Goal: Entertainment & Leisure: Consume media (video, audio)

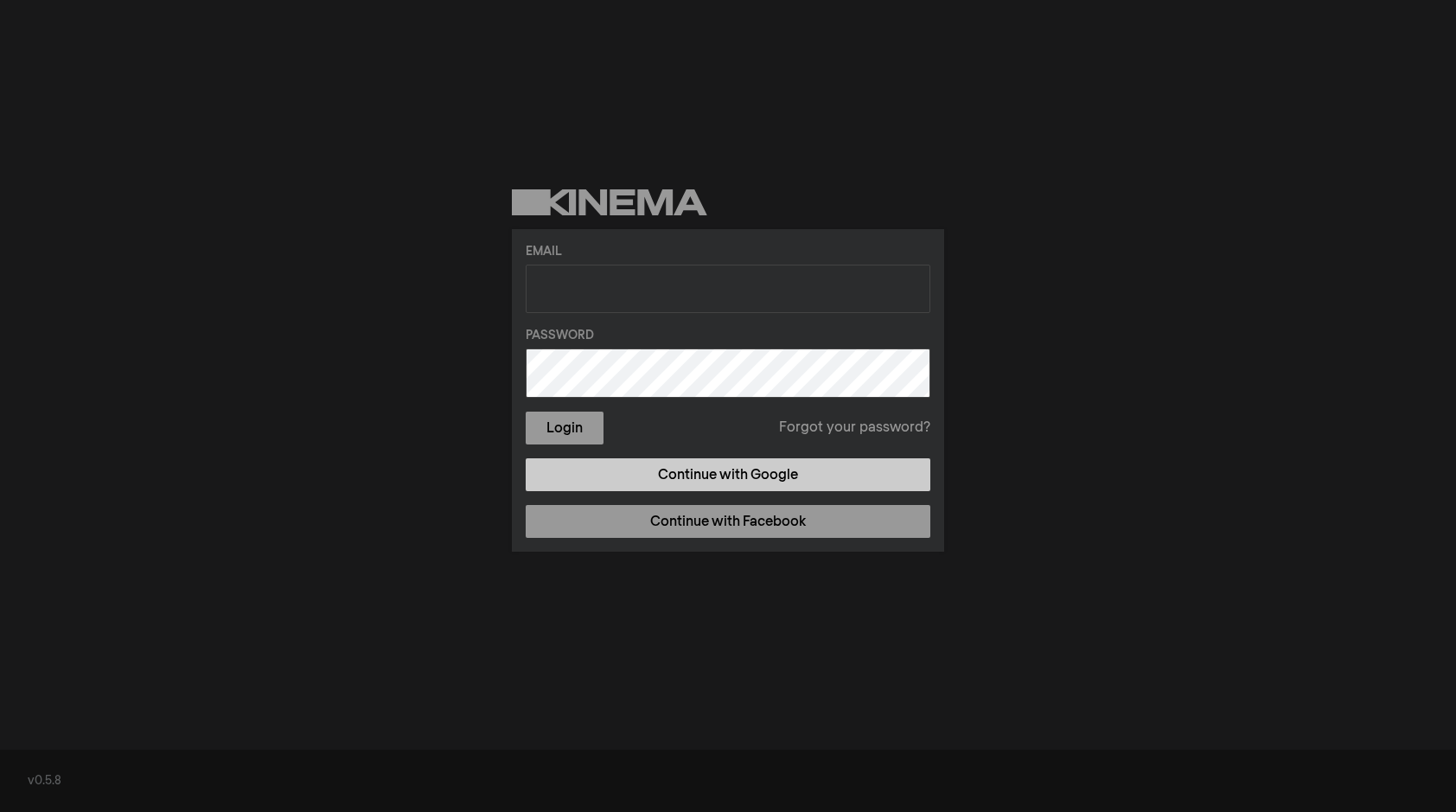
click at [714, 481] on link "Continue with Google" at bounding box center [728, 474] width 405 height 33
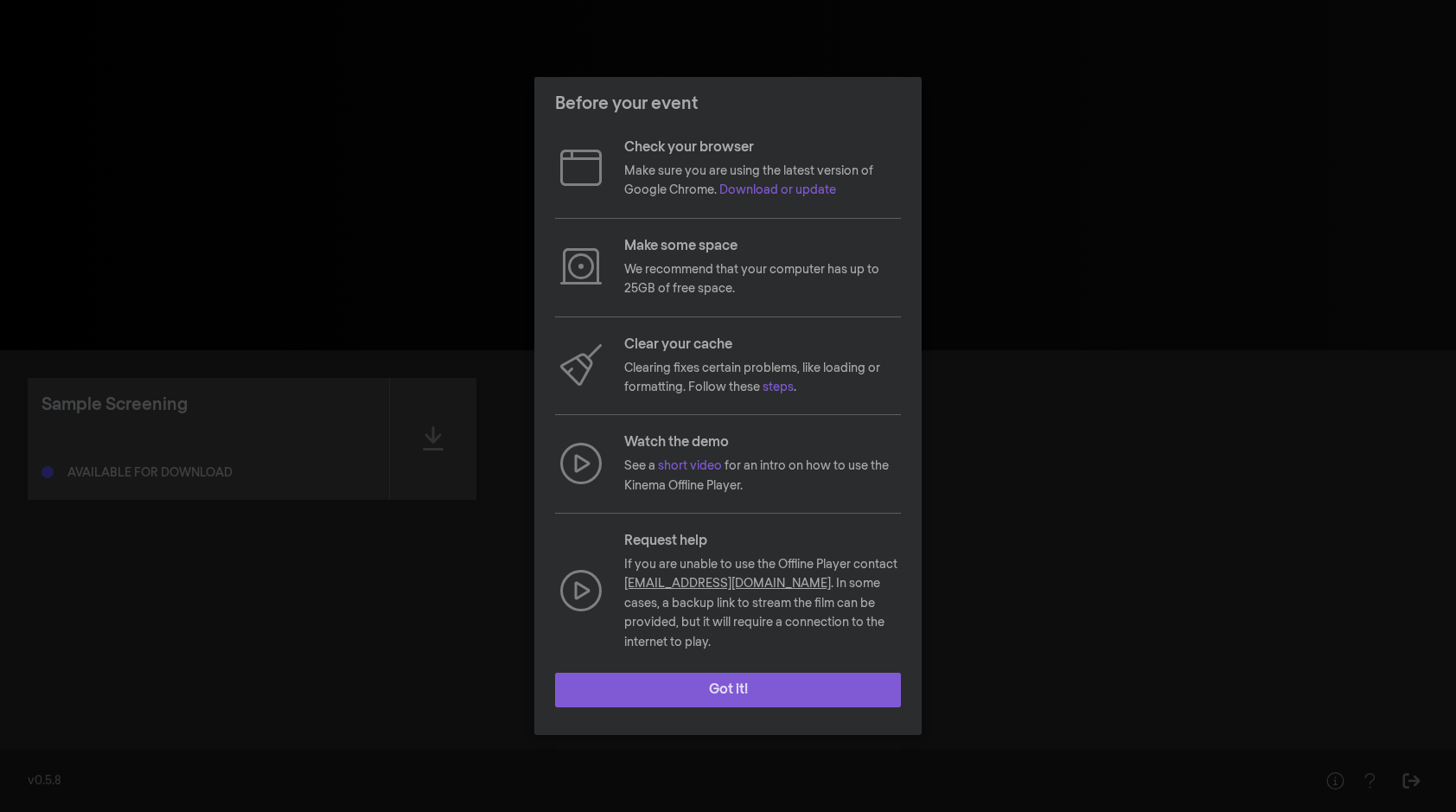
click at [742, 677] on button "Got it!" at bounding box center [728, 690] width 346 height 35
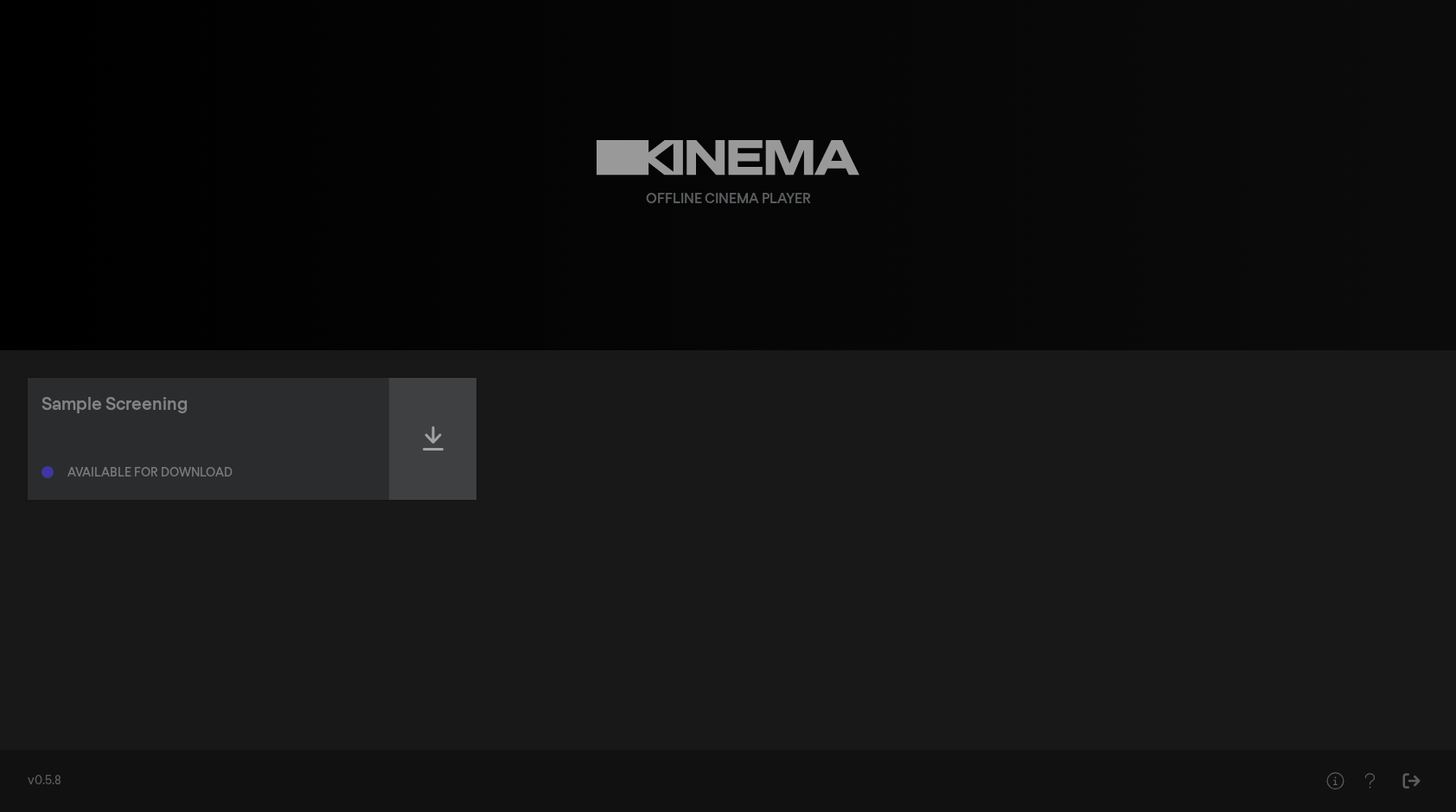
click at [426, 440] on icon at bounding box center [433, 439] width 21 height 28
click at [429, 439] on icon at bounding box center [433, 439] width 21 height 28
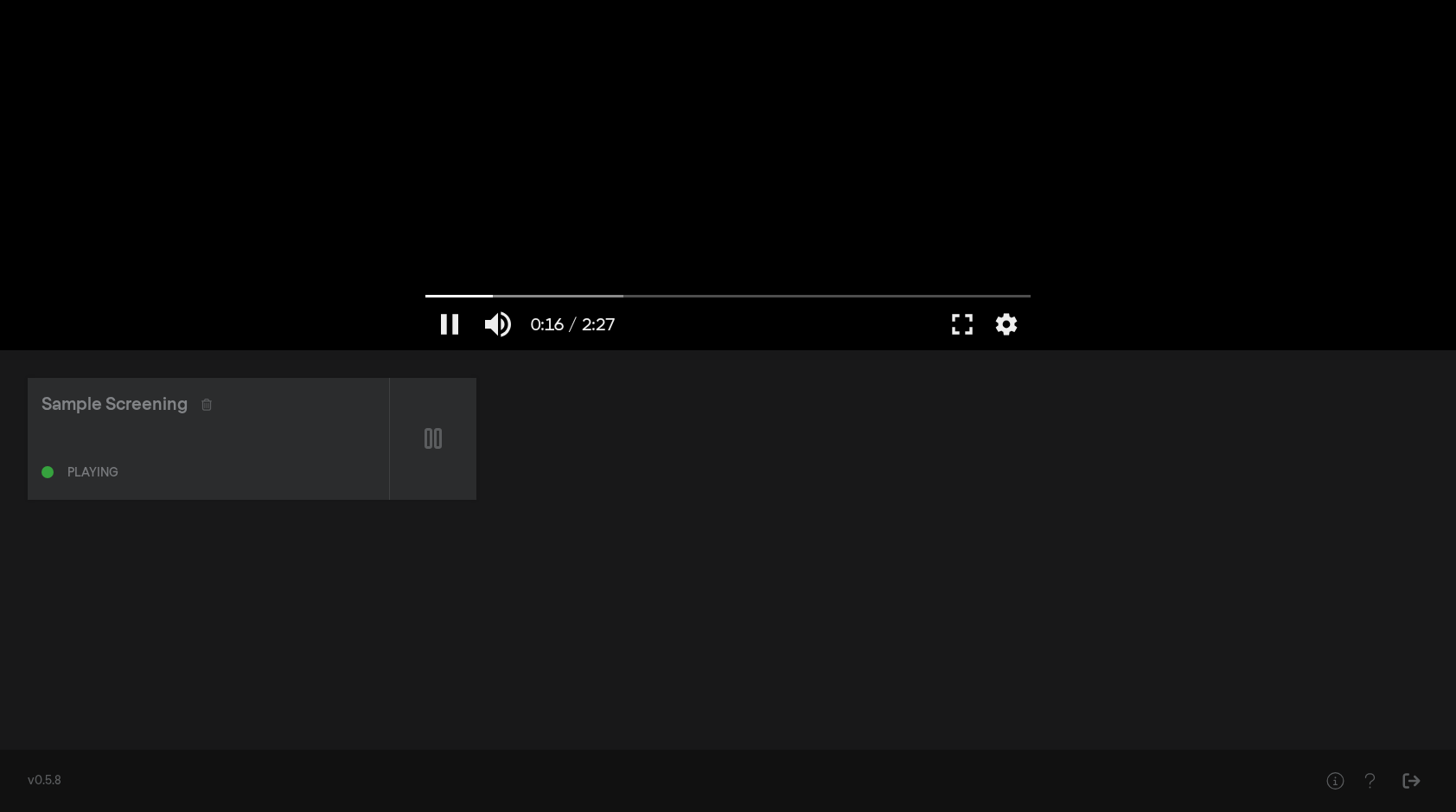
click at [795, 289] on div at bounding box center [728, 175] width 622 height 350
type input "16.675391"
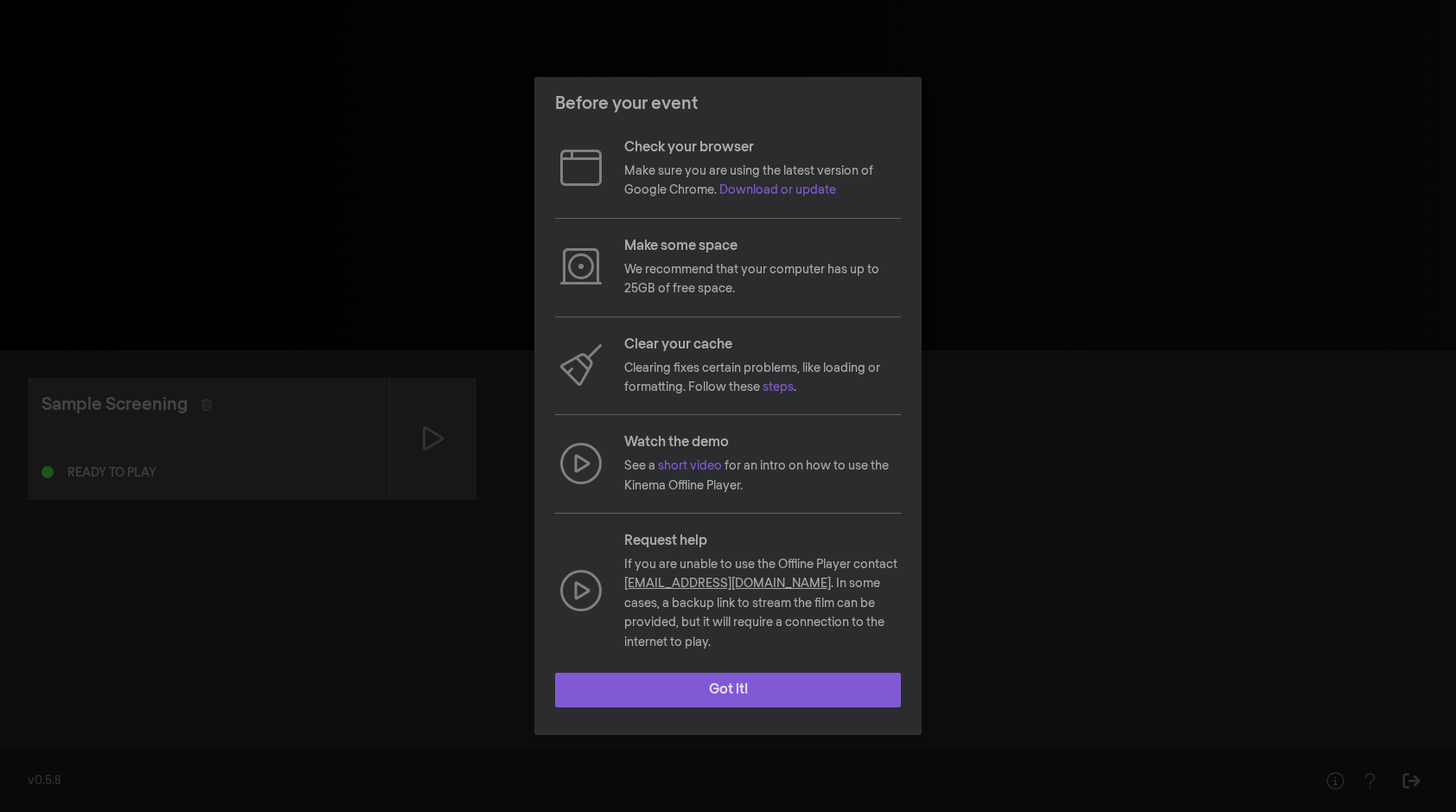
click at [721, 683] on button "Got it!" at bounding box center [728, 690] width 346 height 35
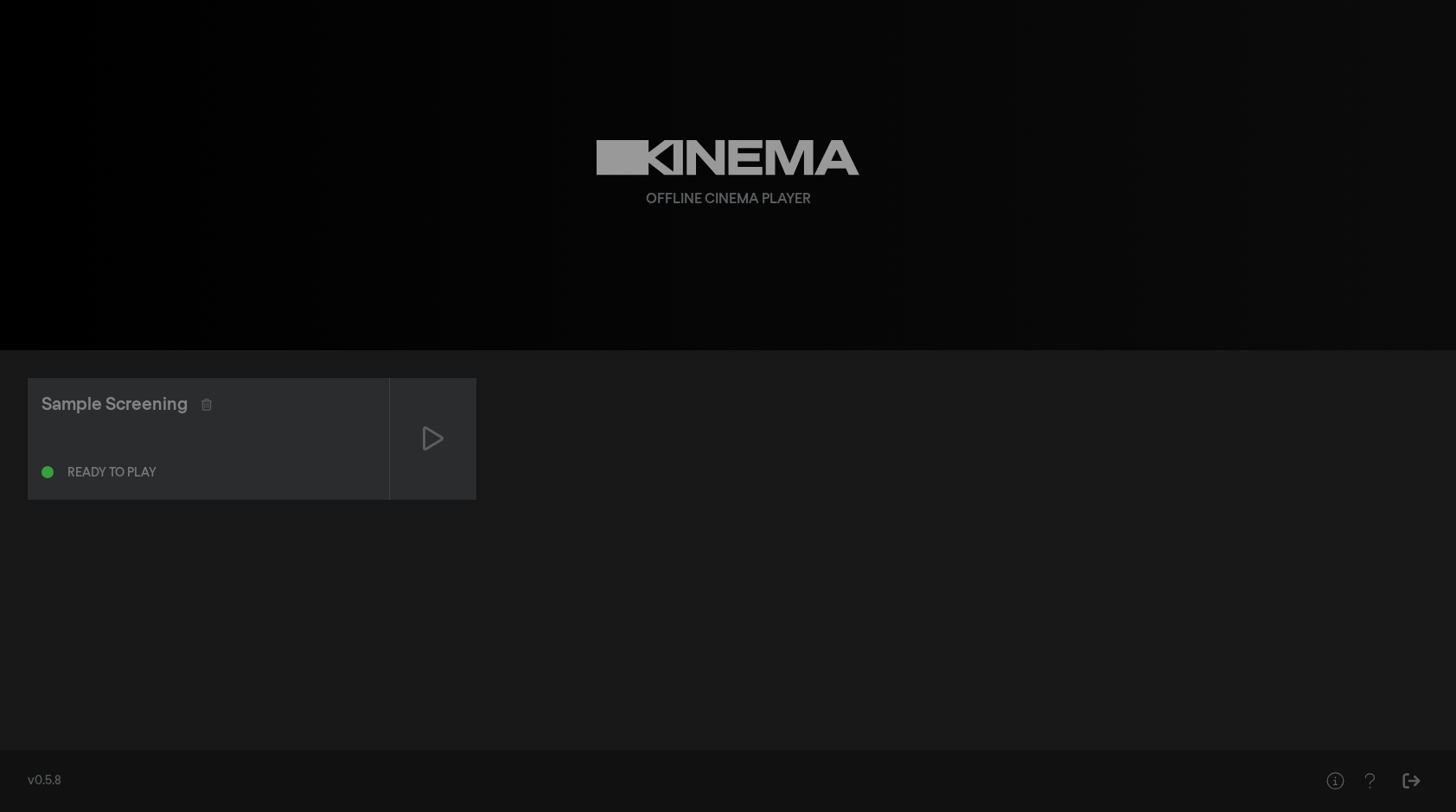
click at [758, 175] on div "Offline Cinema Player" at bounding box center [728, 175] width 622 height 350
click at [208, 407] on icon at bounding box center [206, 404] width 10 height 12
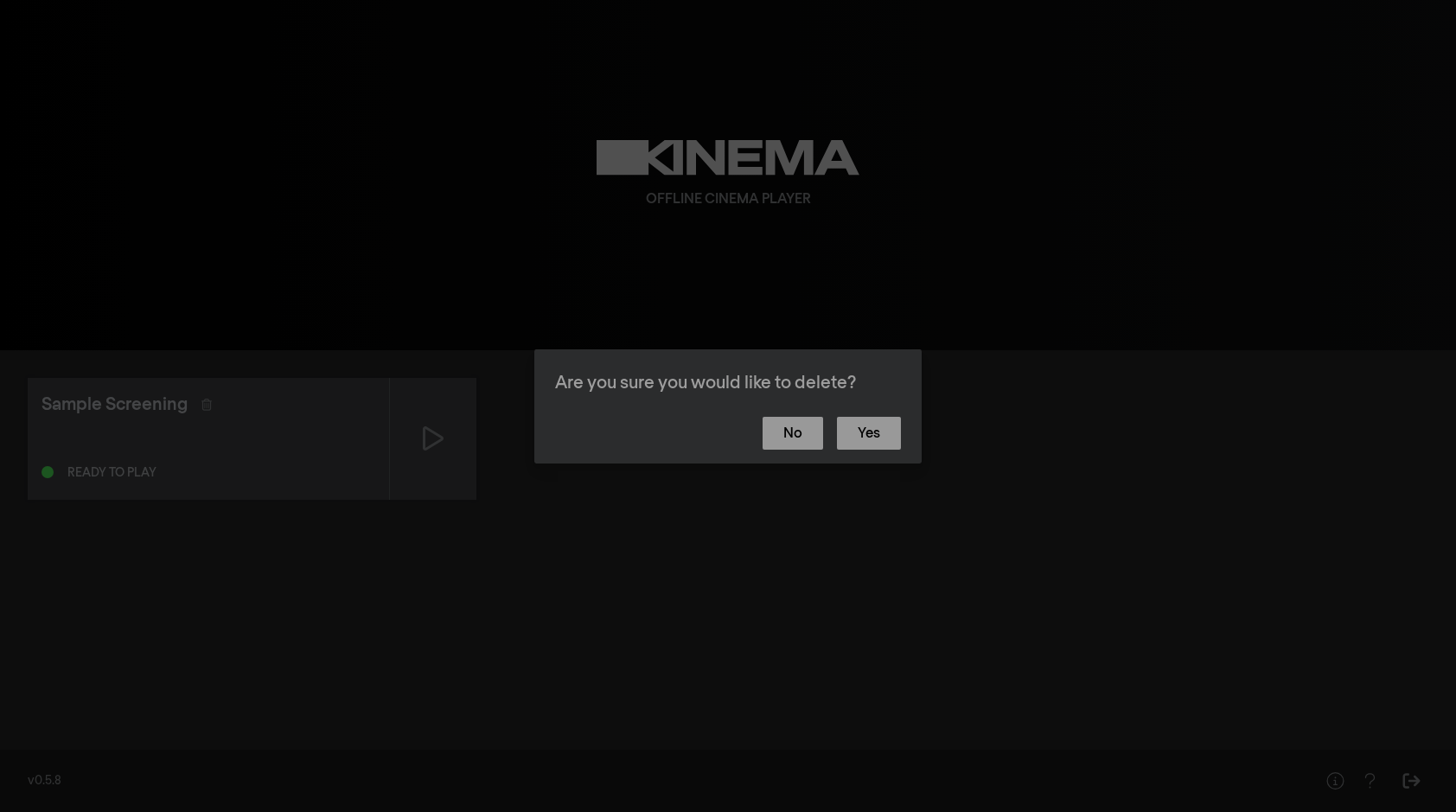
click at [184, 476] on div "Are you sure you would like to delete? No Yes" at bounding box center [728, 406] width 1456 height 812
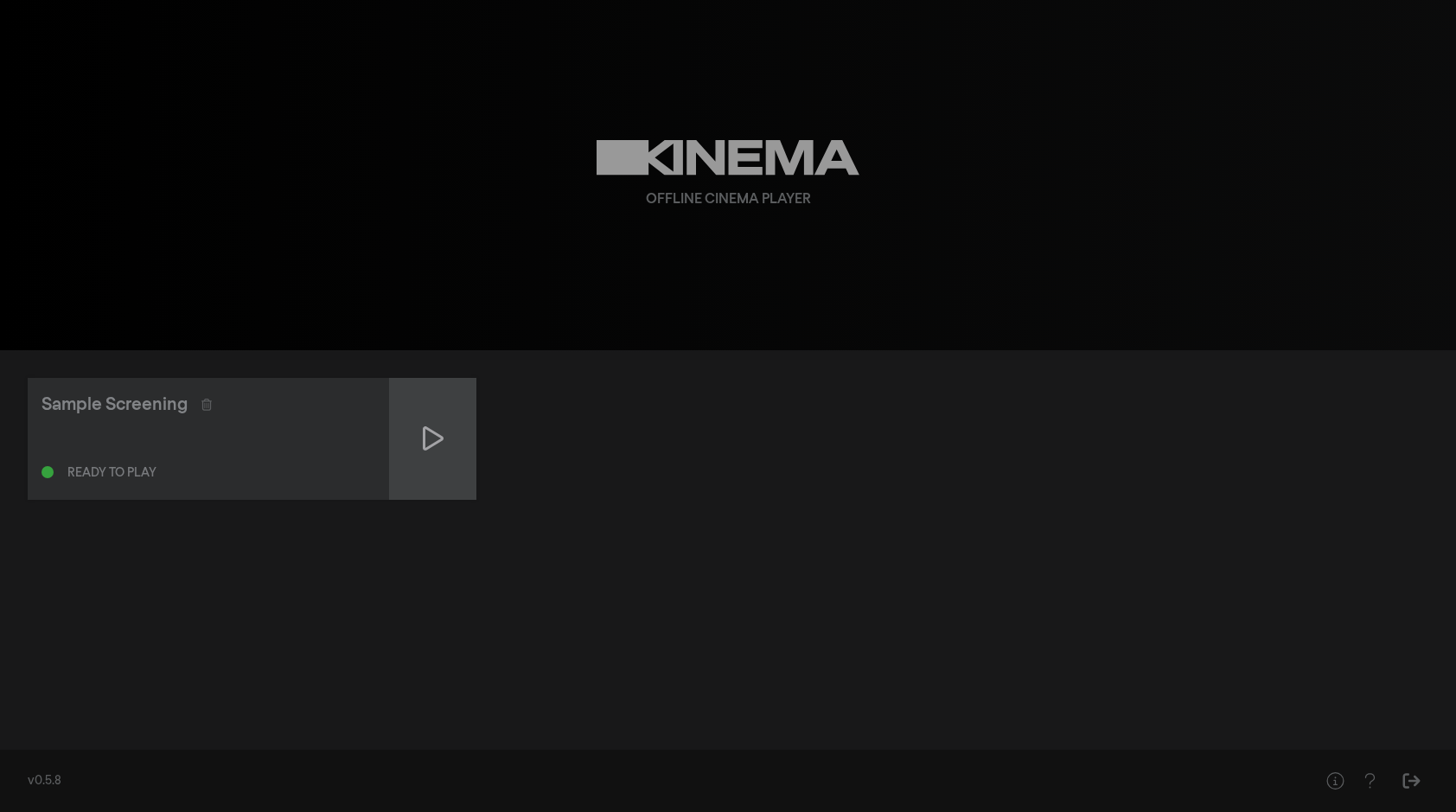
click at [424, 431] on icon at bounding box center [433, 438] width 21 height 24
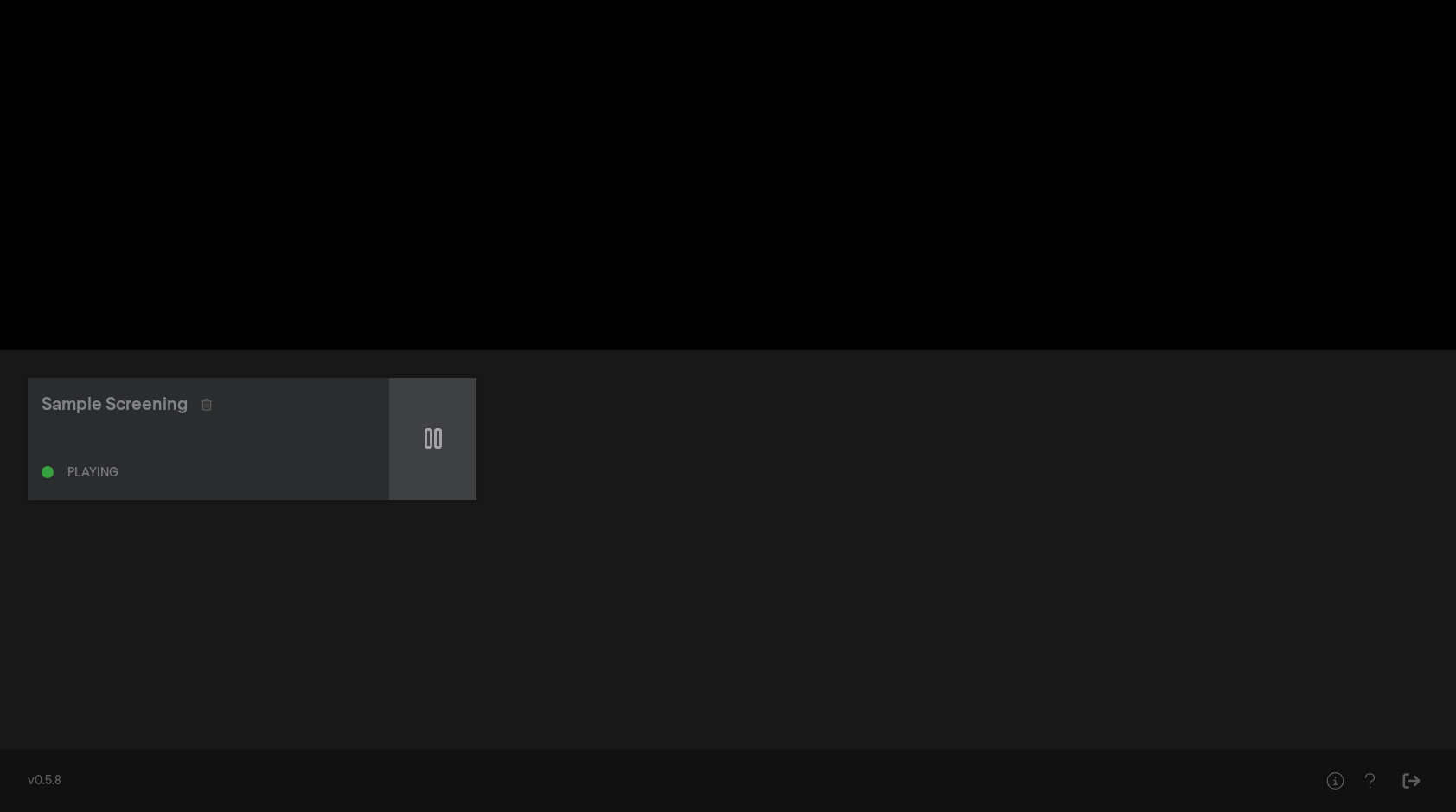
click at [428, 439] on icon at bounding box center [433, 439] width 17 height 28
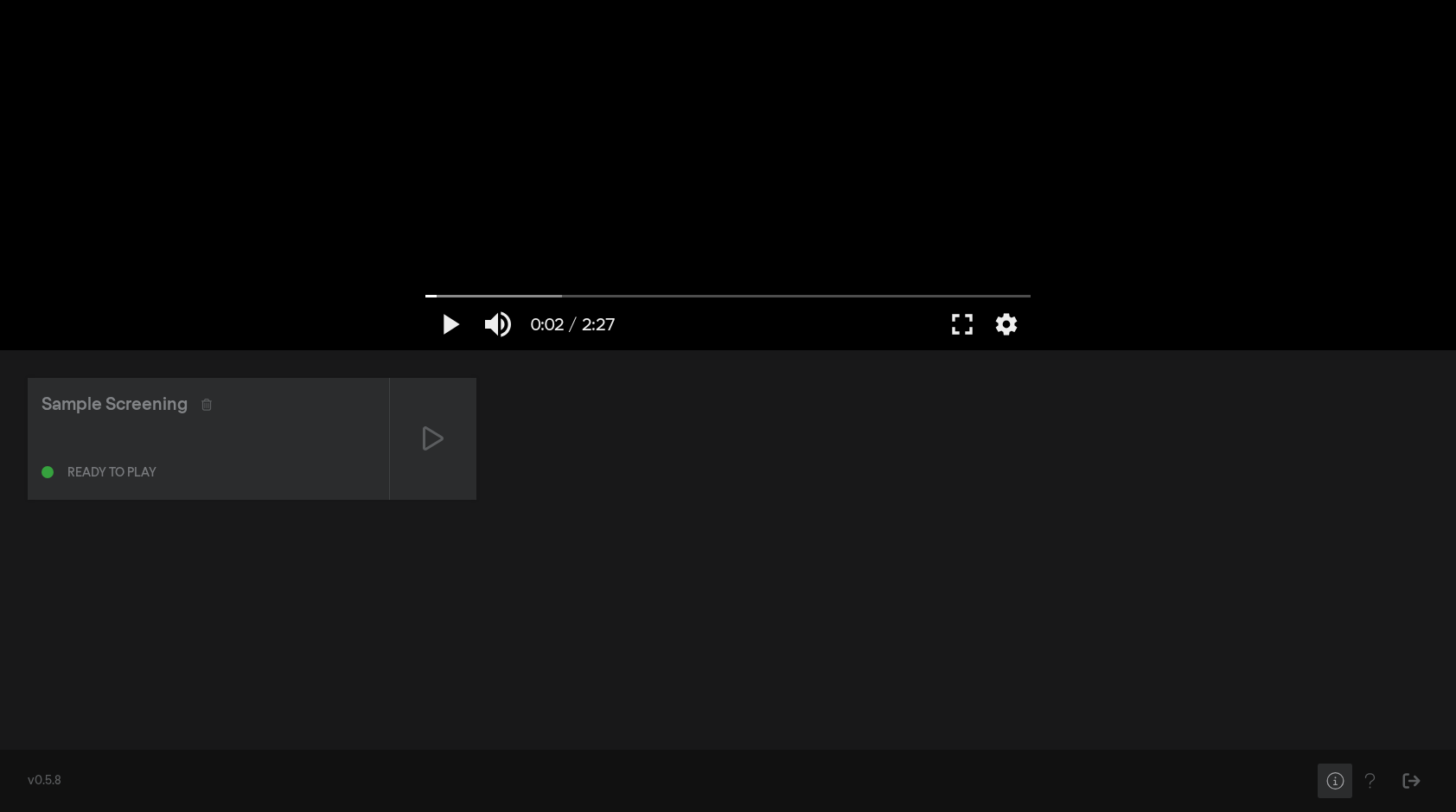
click at [1330, 783] on icon "Help" at bounding box center [1335, 780] width 22 height 17
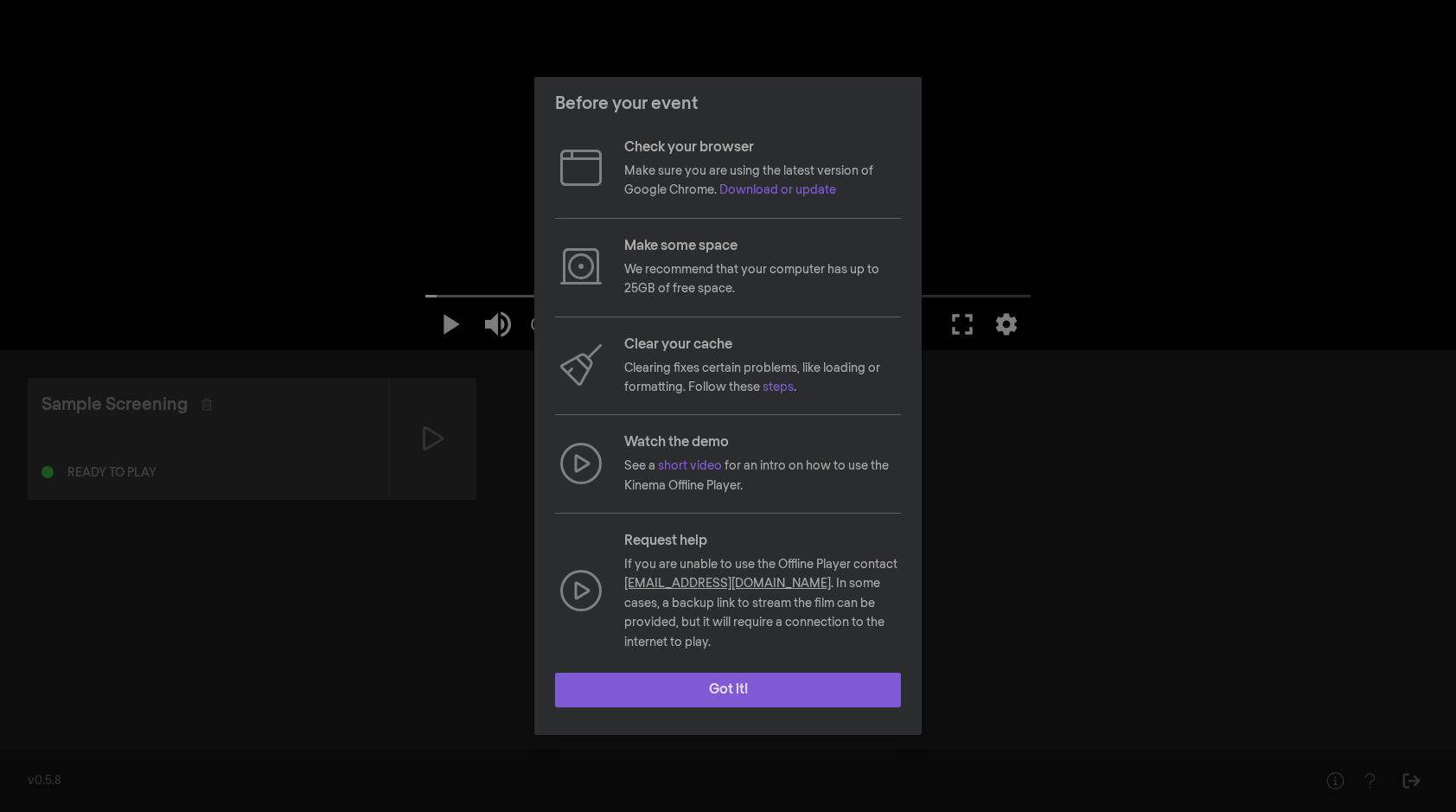
click at [784, 679] on button "Got it!" at bounding box center [728, 690] width 346 height 35
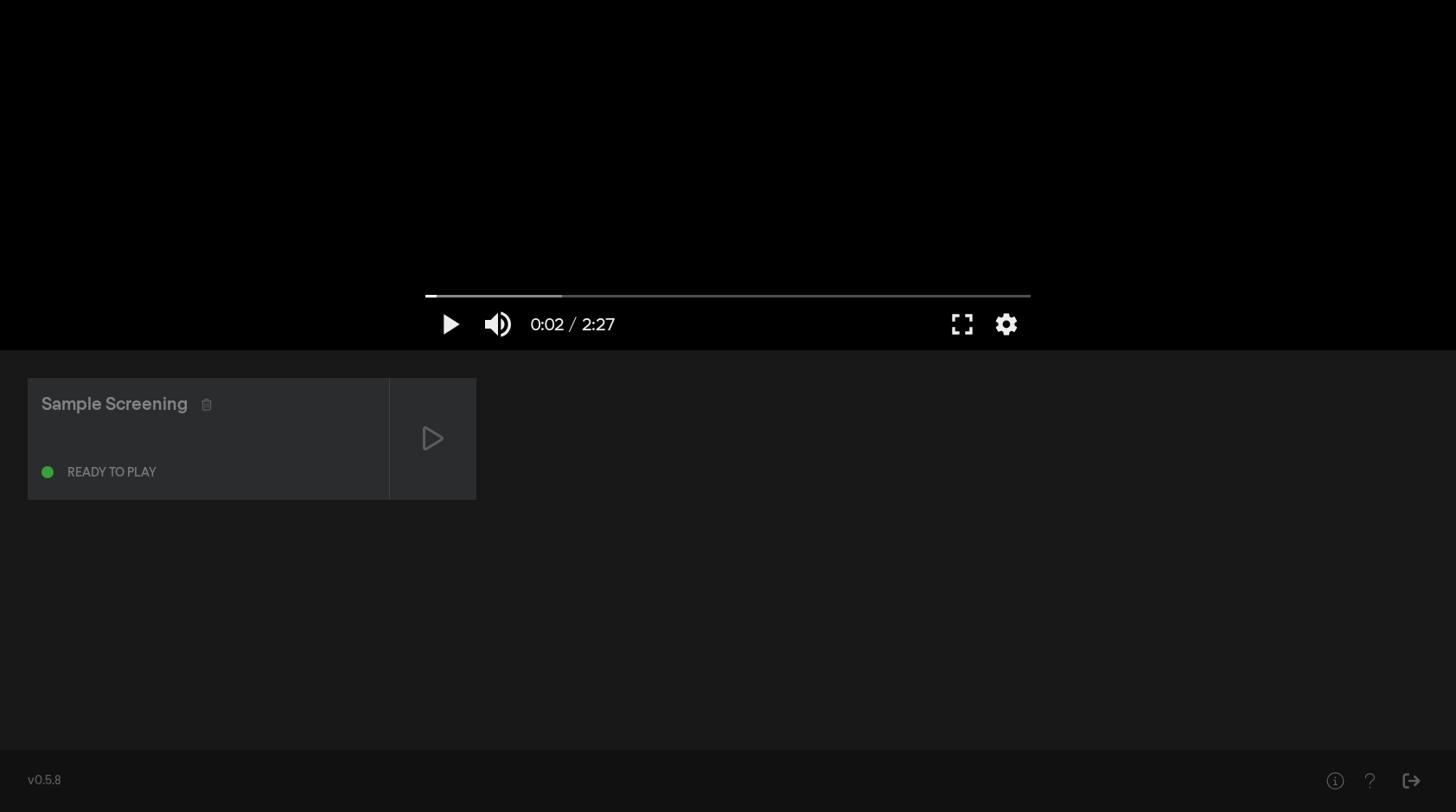
click at [810, 198] on div at bounding box center [728, 175] width 622 height 350
click at [550, 292] on input "Cerca" at bounding box center [728, 295] width 606 height 10
click at [602, 295] on input "Cerca" at bounding box center [728, 295] width 606 height 10
click at [674, 295] on input "Cerca" at bounding box center [728, 295] width 606 height 10
click at [743, 291] on input "Cerca" at bounding box center [728, 295] width 606 height 10
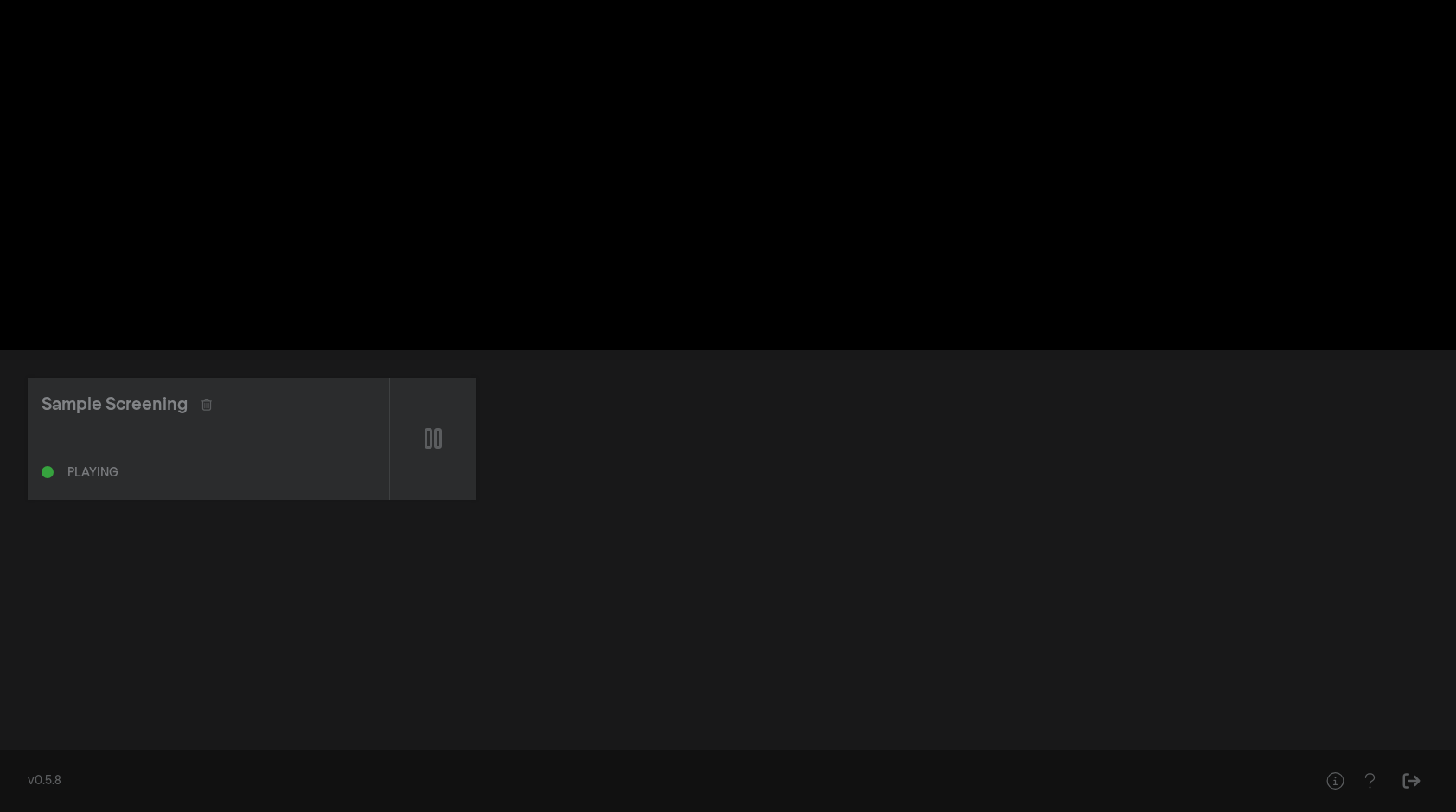
click at [549, 424] on div "Sample Screening Playing" at bounding box center [728, 439] width 1400 height 122
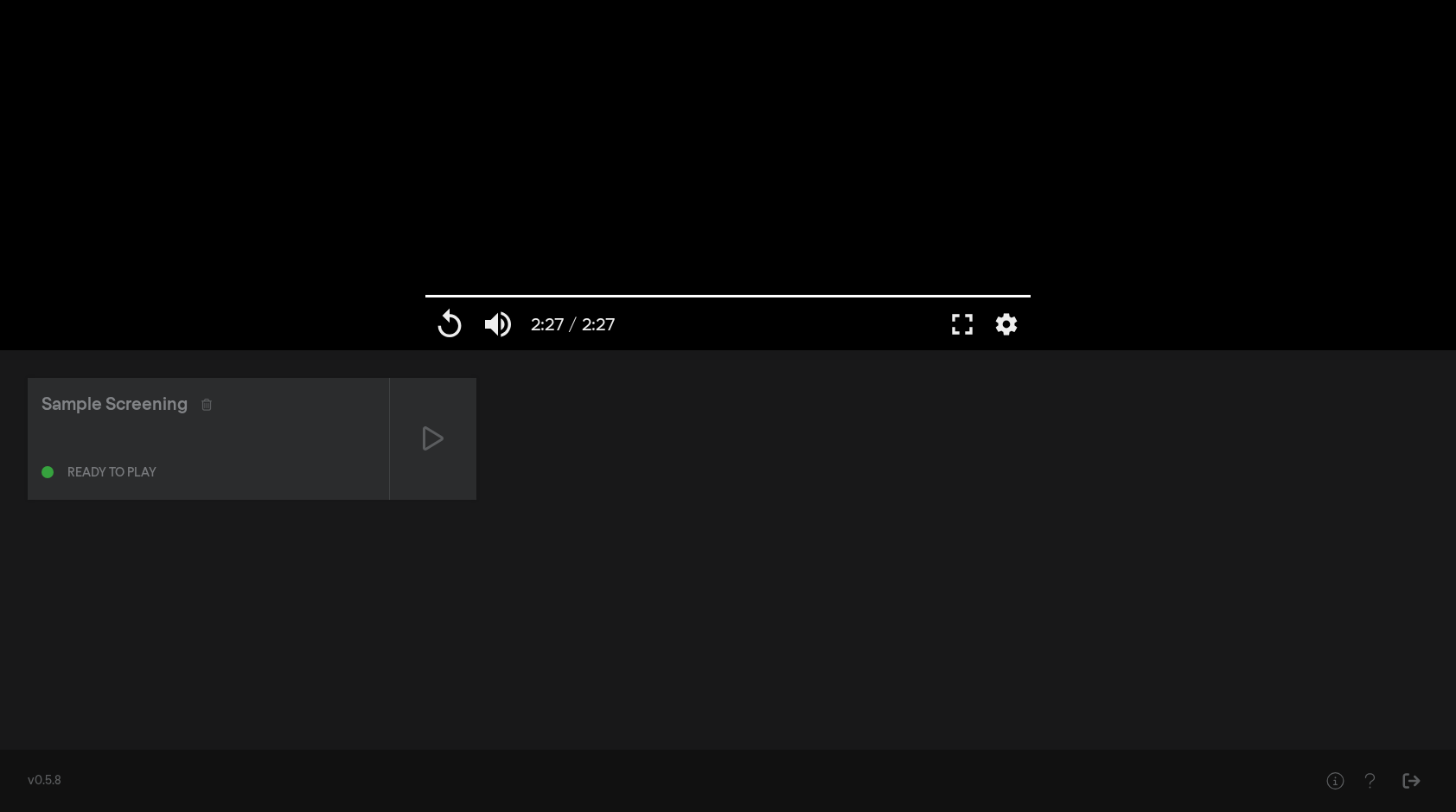
type input "147.146"
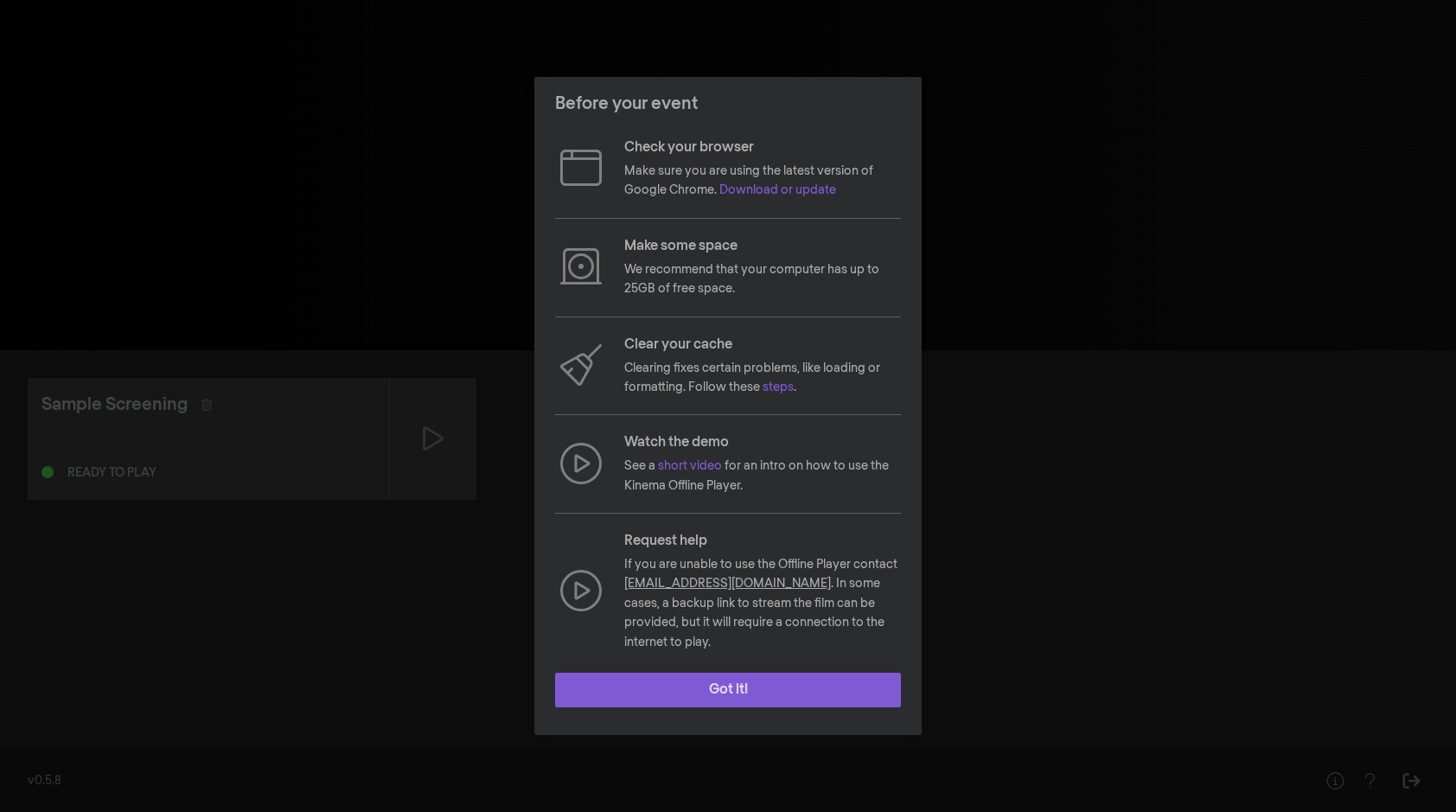
click at [728, 681] on button "Got it!" at bounding box center [728, 690] width 346 height 35
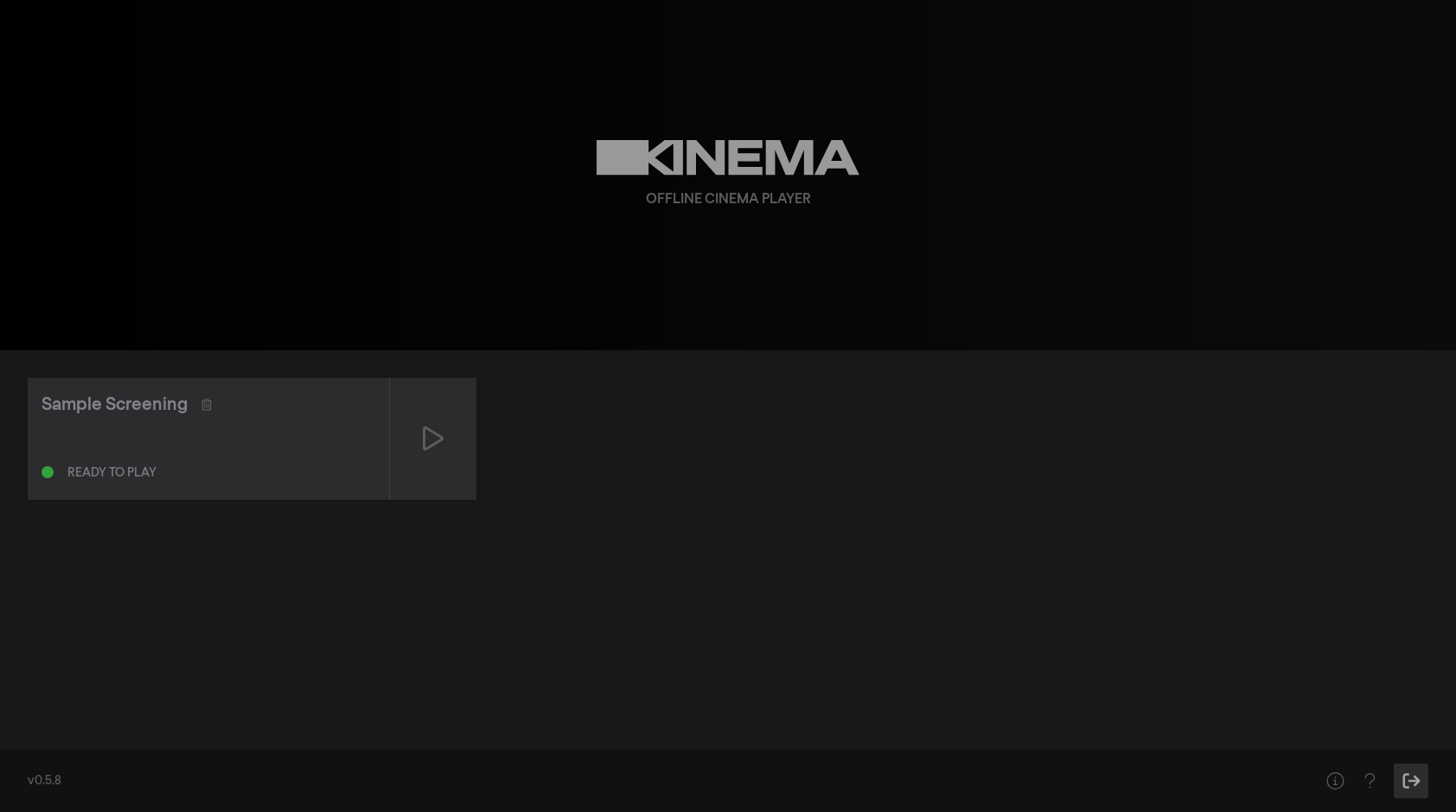
click at [1406, 783] on icon "Sign Out" at bounding box center [1411, 780] width 22 height 17
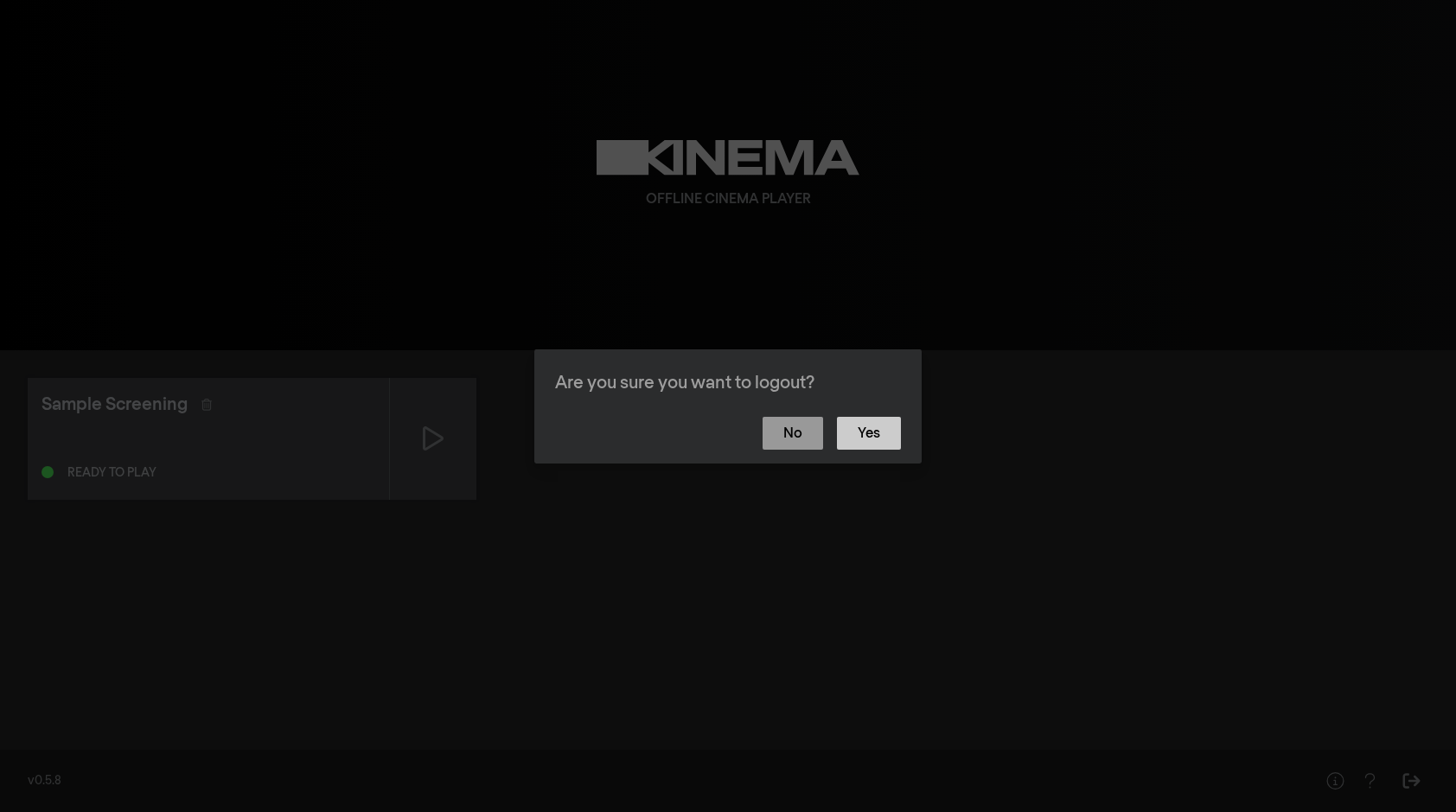
click at [875, 433] on button "Yes" at bounding box center [869, 433] width 64 height 33
